Goal: Task Accomplishment & Management: Manage account settings

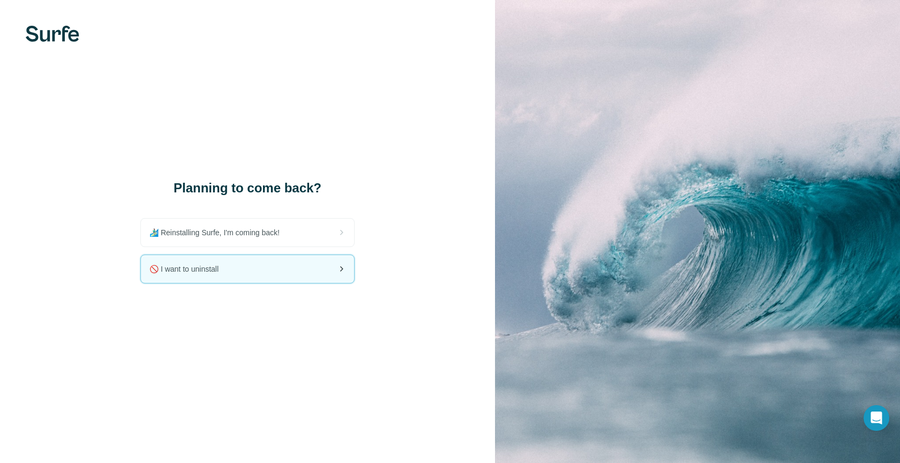
click at [227, 273] on div "🚫 I want to uninstall" at bounding box center [247, 269] width 213 height 28
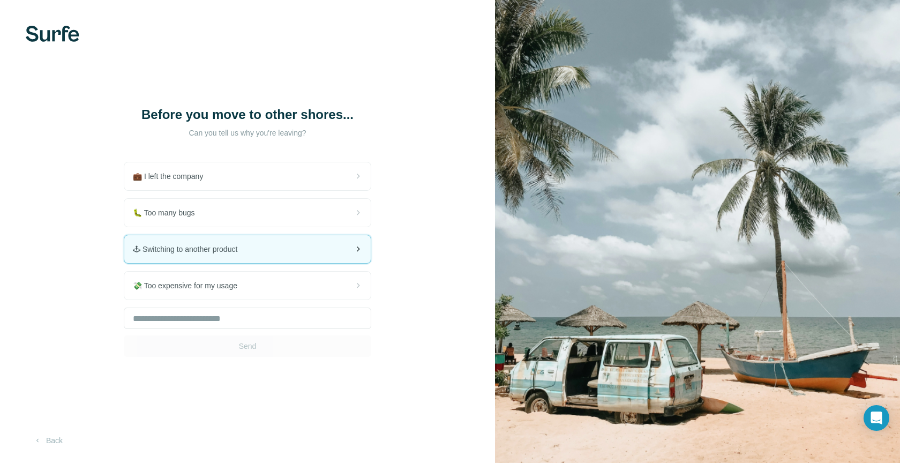
click at [264, 249] on div "🕹 Switching to another product" at bounding box center [247, 249] width 246 height 28
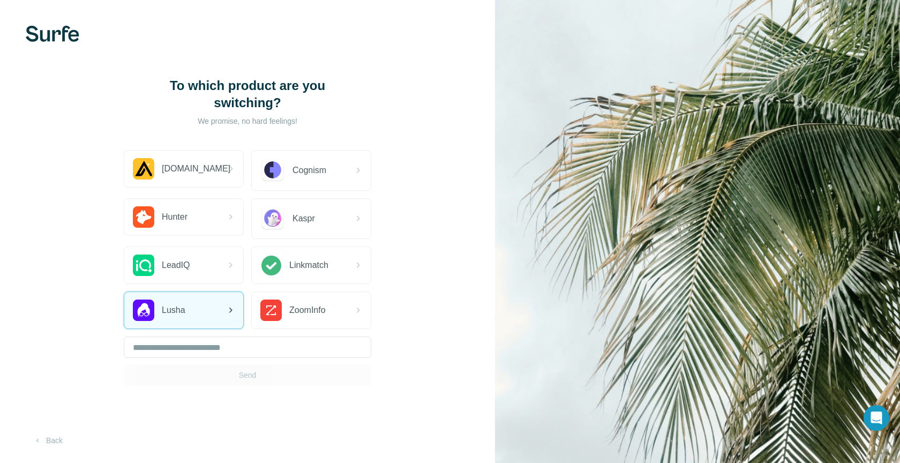
click at [209, 322] on div "Lusha" at bounding box center [183, 310] width 119 height 36
